Goal: Task Accomplishment & Management: Manage account settings

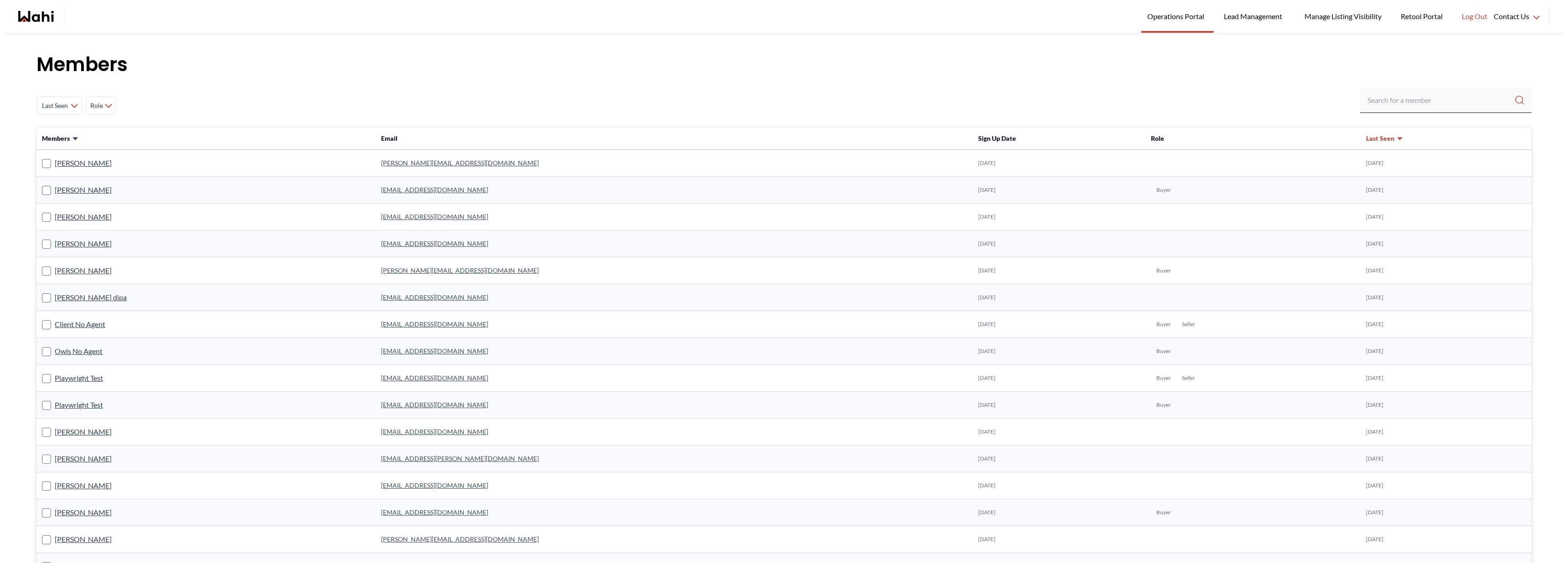
click at [641, 76] on h1 "Members" at bounding box center [784, 64] width 1495 height 27
click at [1512, 47] on div "Members Last Seen Less day than 1 day ago 1 day ago - 3 days ago 3 days ago - 1…" at bounding box center [784, 527] width 1568 height 989
click at [1437, 16] on span "Retool Portal" at bounding box center [1423, 16] width 45 height 12
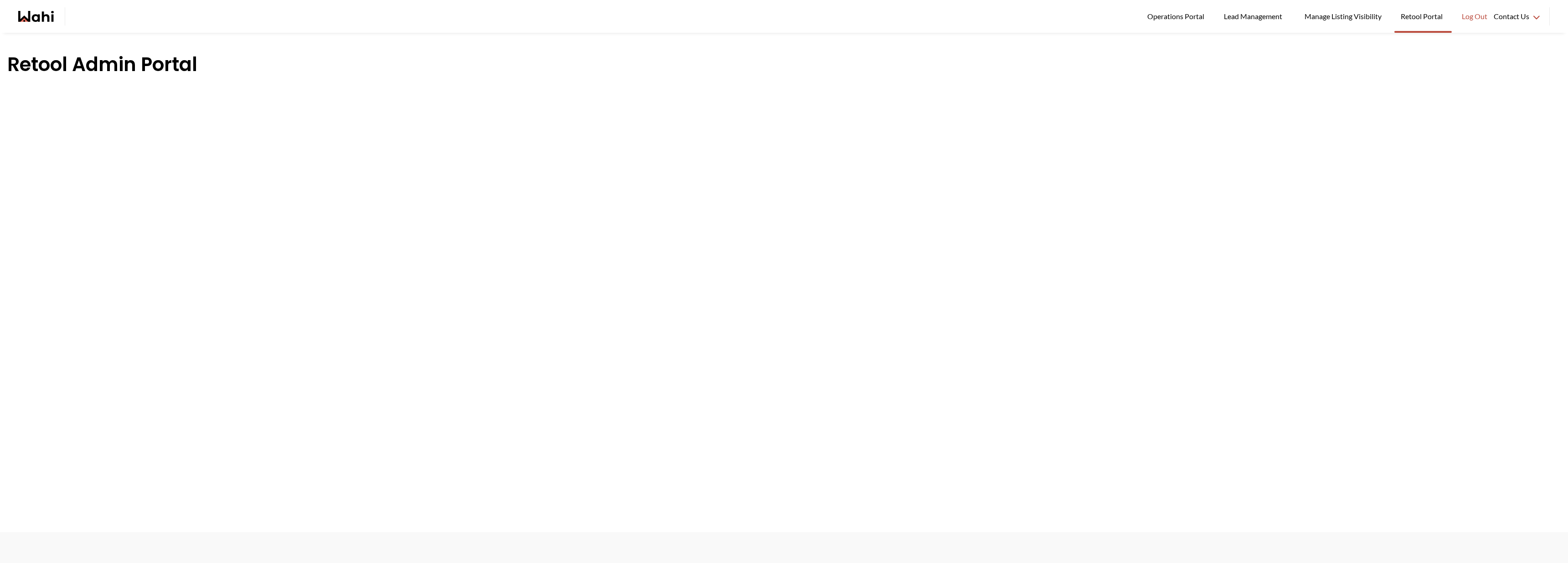
click at [34, 11] on icon "Wahi homepage" at bounding box center [36, 17] width 36 height 11
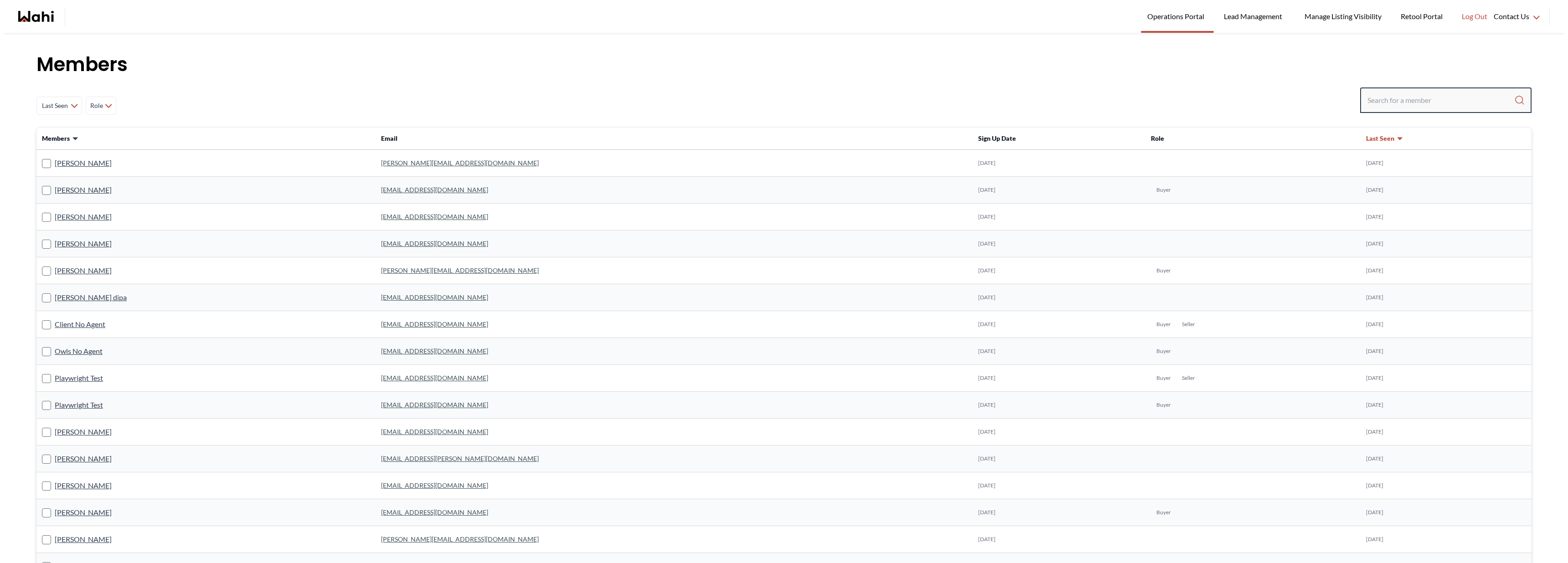
click at [1373, 102] on input "Search input" at bounding box center [1440, 99] width 146 height 16
type input "tlemcani"
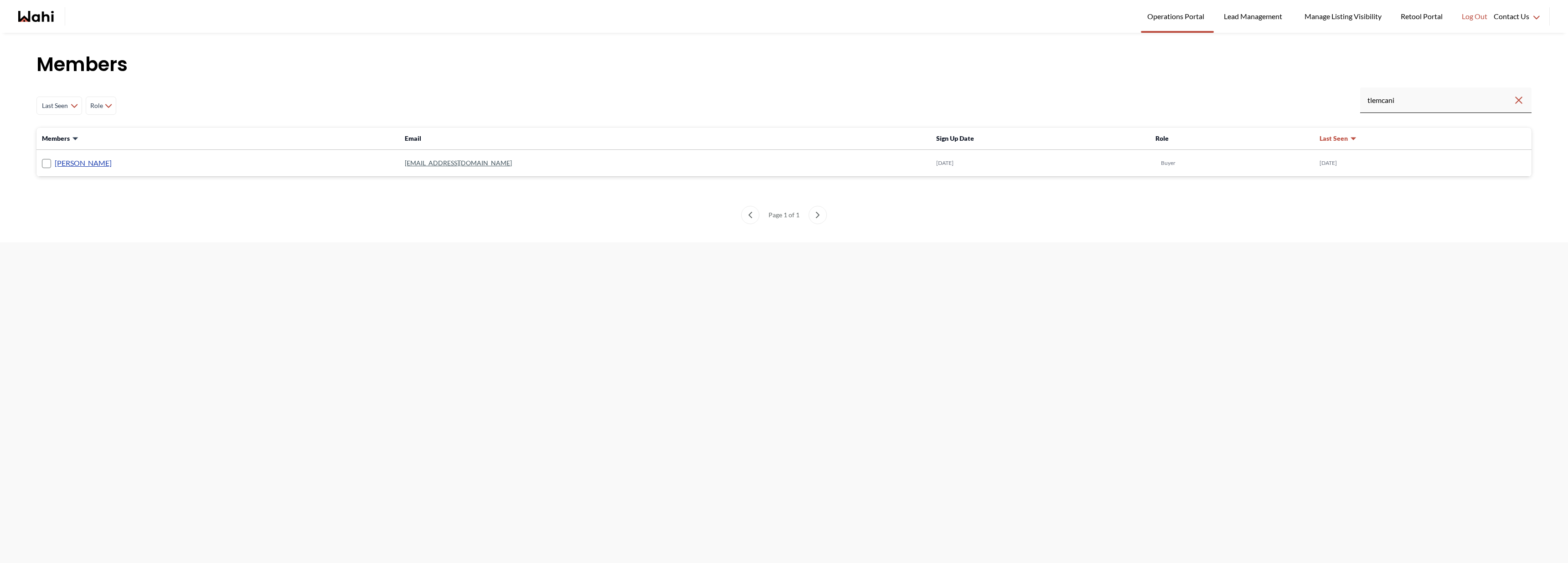
click at [86, 164] on link "Tlemcani Idriss" at bounding box center [83, 162] width 57 height 12
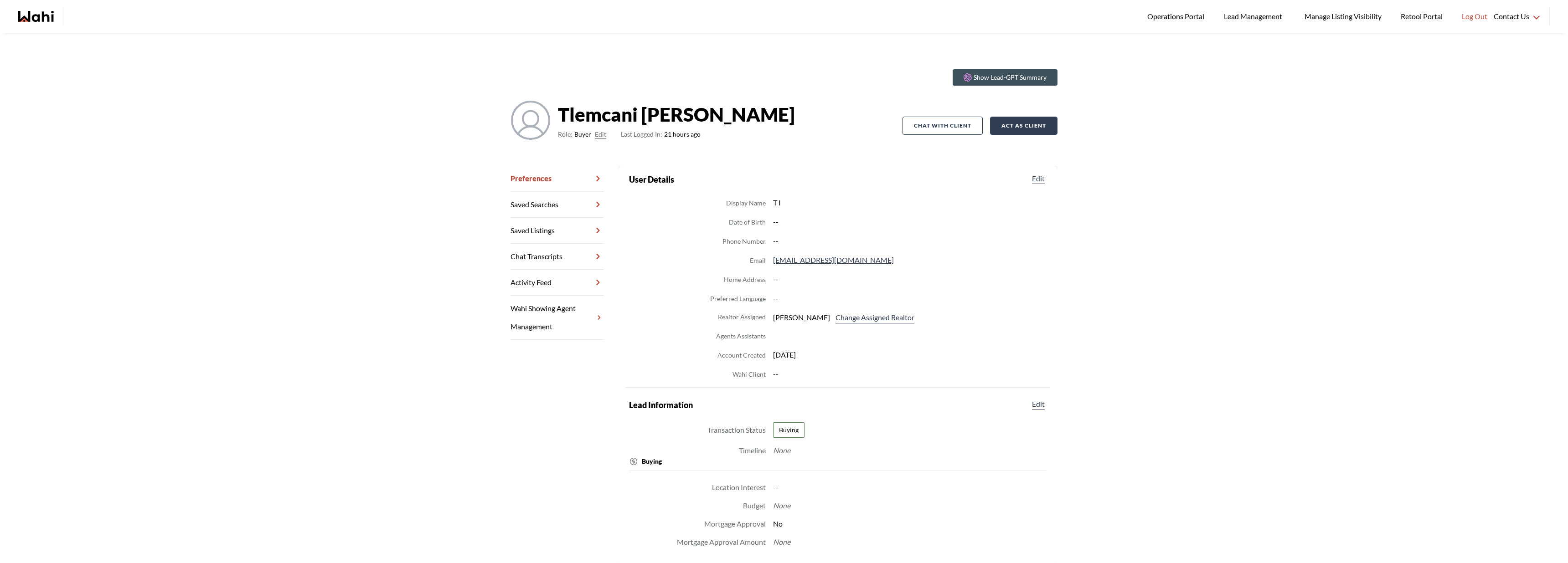
click at [1037, 128] on button "Act as Client" at bounding box center [1023, 125] width 68 height 18
